Goal: Task Accomplishment & Management: Complete application form

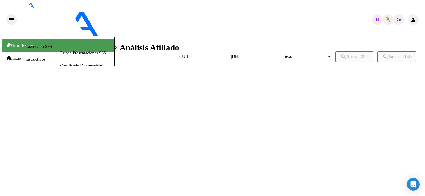
click at [26, 94] on span "Prestadores / Proveedores" at bounding box center [30, 96] width 48 height 5
click at [58, 81] on link "Facturas - Listado/Carga" at bounding box center [79, 78] width 42 height 5
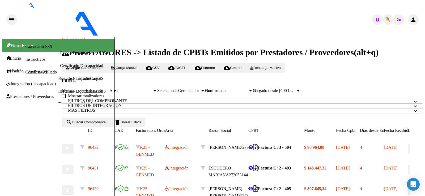
click at [99, 89] on div "Id" at bounding box center [86, 91] width 48 height 5
click at [100, 66] on span "Cargar Comprobante" at bounding box center [84, 68] width 37 height 4
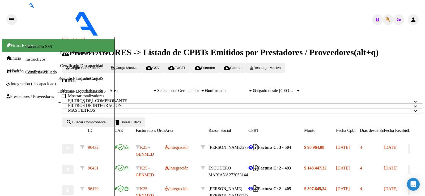
scroll to position [397, 0]
type input "202509"
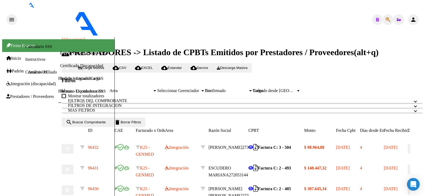
type input "Planilla de Asistencia"
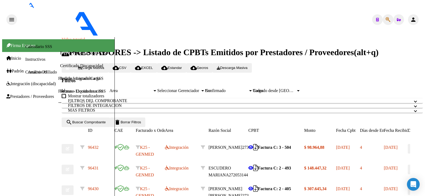
type input "C:\fakepath\ASISTENCIA [PERSON_NAME] [DATE].pdf"
drag, startPoint x: 318, startPoint y: 152, endPoint x: 321, endPoint y: 156, distance: 4.7
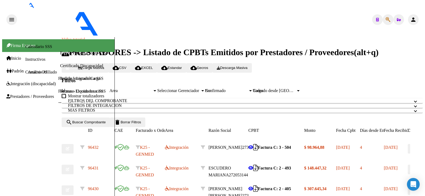
type input "Autorización"
type input "C:\fakepath\AUTORIZACIÓN [PERSON_NAME] 2025.pdf"
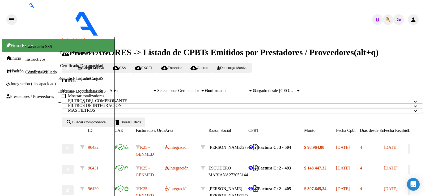
type input "$ 0,00"
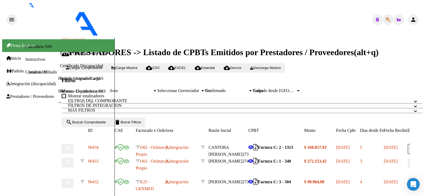
click at [30, 82] on link "Integración (discapacidad)" at bounding box center [30, 84] width 49 height 5
click at [60, 106] on link "Legajos" at bounding box center [67, 104] width 14 height 5
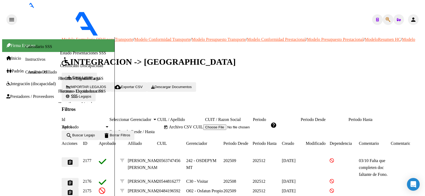
scroll to position [53, 0]
click at [34, 99] on span "Prestadores / Proveedores" at bounding box center [30, 96] width 48 height 5
click at [58, 81] on link "Facturas - Listado/Carga" at bounding box center [79, 78] width 42 height 5
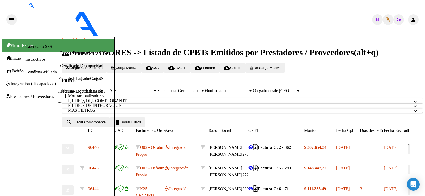
click at [100, 89] on input "Id" at bounding box center [86, 91] width 48 height 5
click at [96, 66] on span "Cargar Comprobante" at bounding box center [84, 68] width 37 height 4
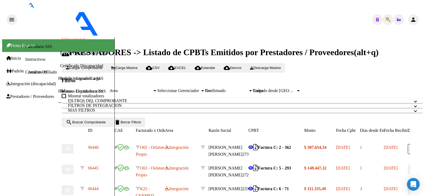
type input "202509"
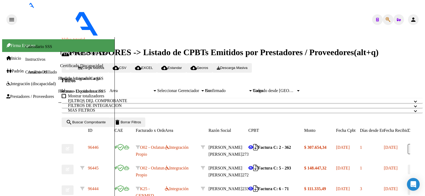
scroll to position [80, 0]
type input "Planilla de Asistencia"
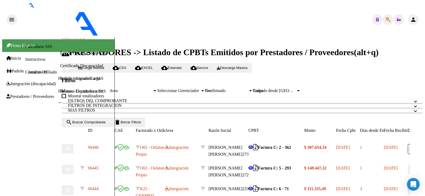
type input "C:\fakepath\septiembre.pdf"
type input "Autorización"
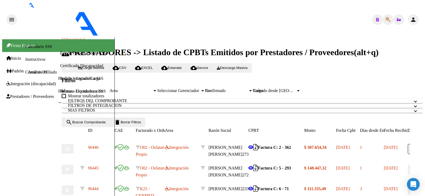
type input "C:\fakepath\autorización.pdf"
